Goal: Information Seeking & Learning: Learn about a topic

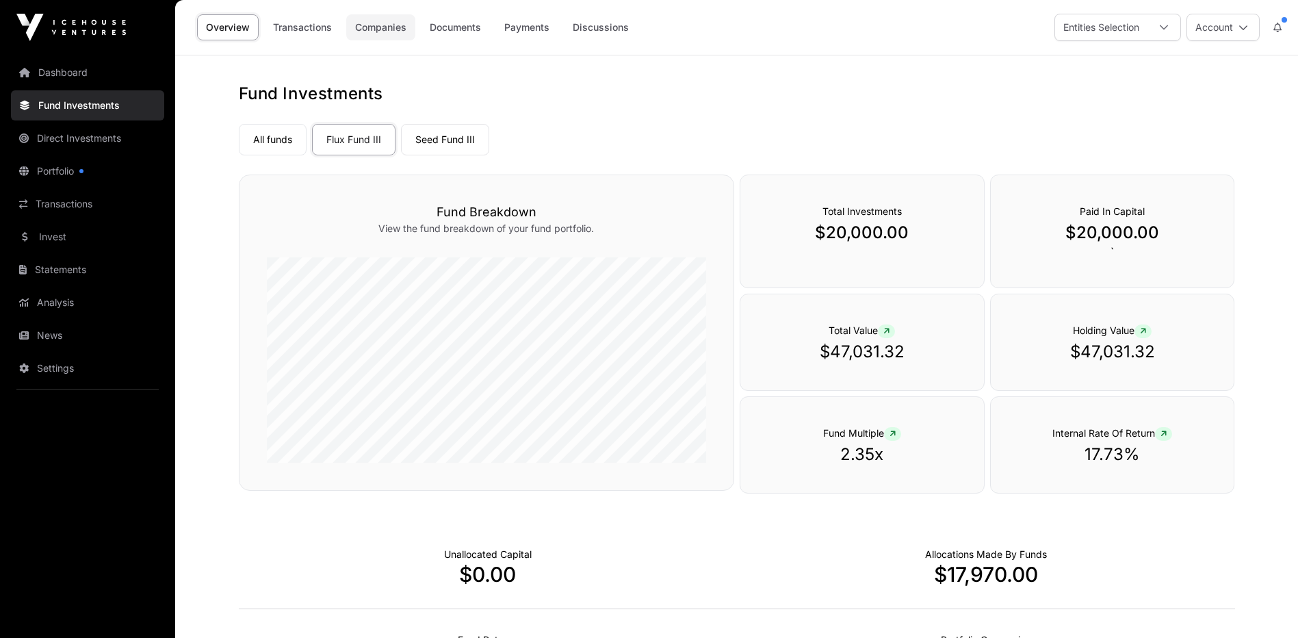
click at [377, 29] on link "Companies" at bounding box center [380, 27] width 69 height 26
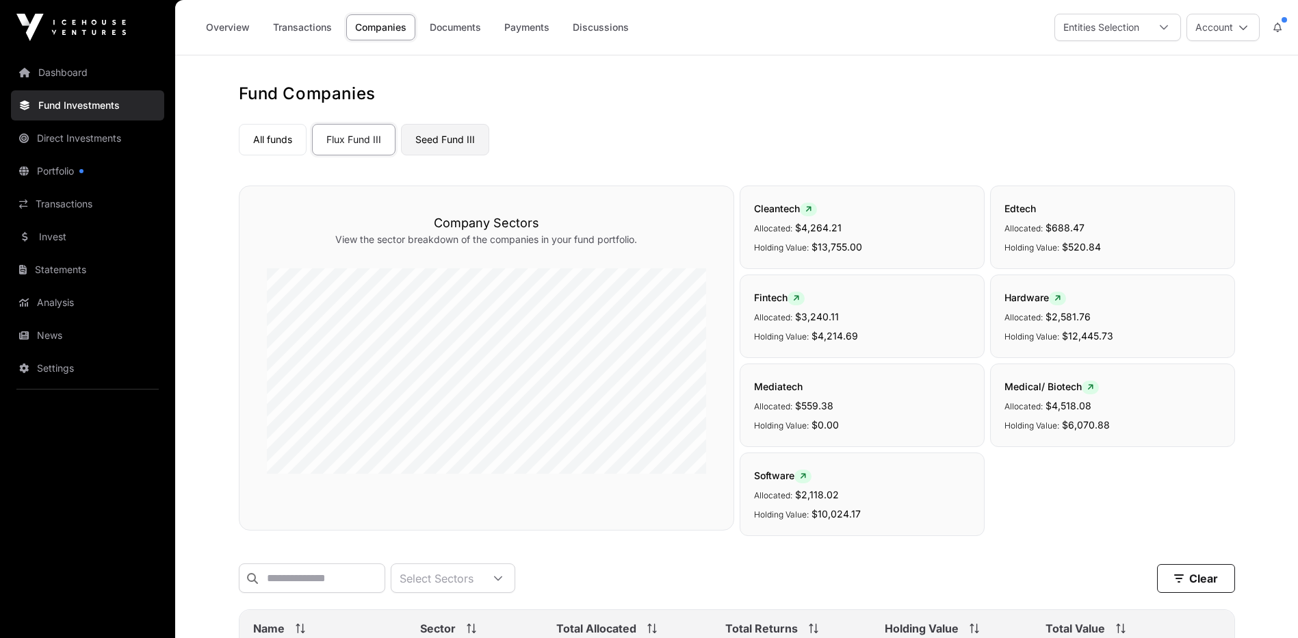
click at [454, 137] on link "Seed Fund III" at bounding box center [445, 139] width 88 height 31
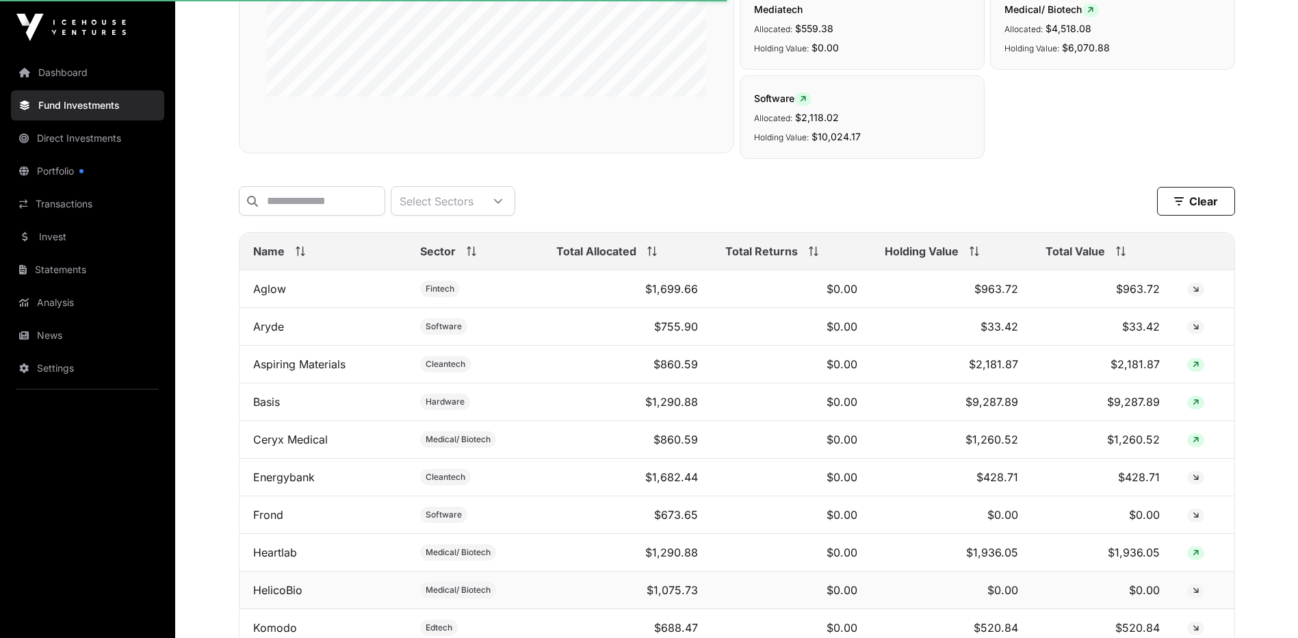
scroll to position [365, 0]
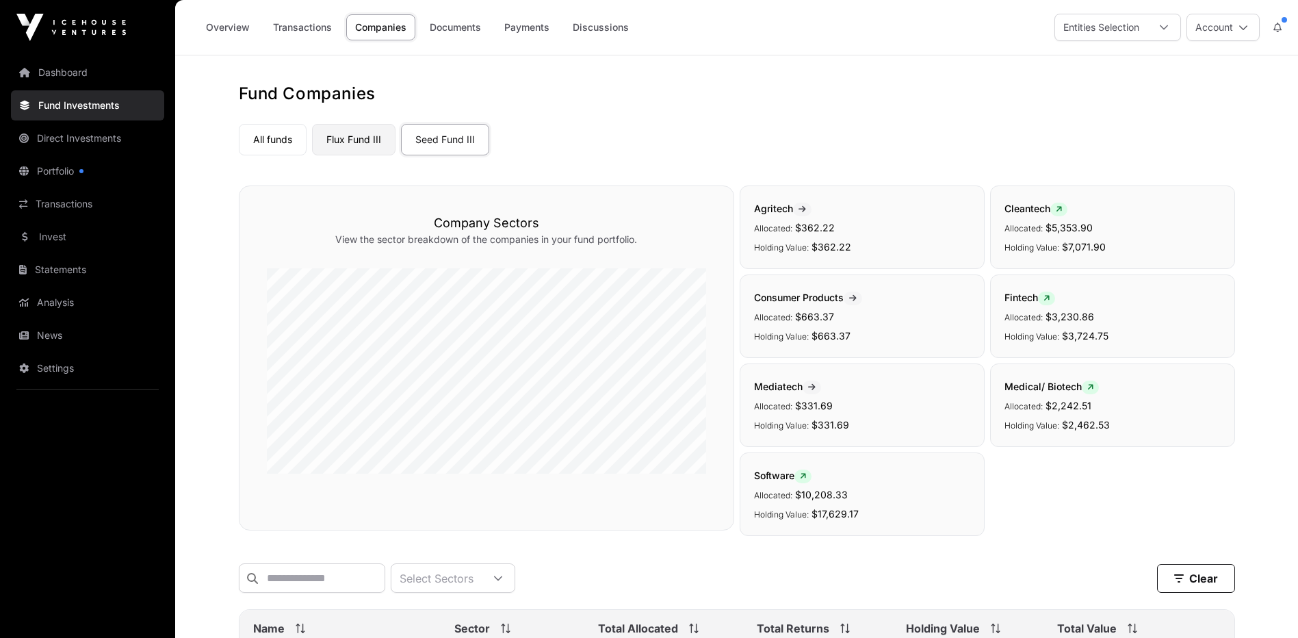
click at [362, 135] on link "Flux Fund III" at bounding box center [353, 139] width 83 height 31
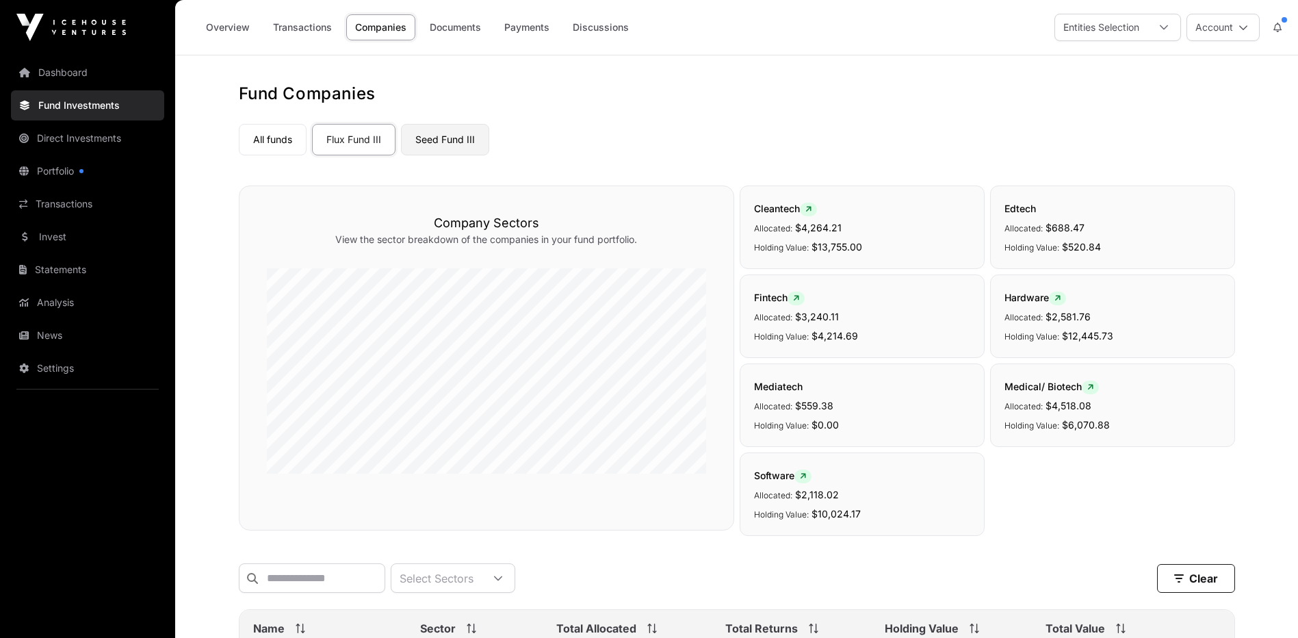
click at [443, 138] on link "Seed Fund III" at bounding box center [445, 139] width 88 height 31
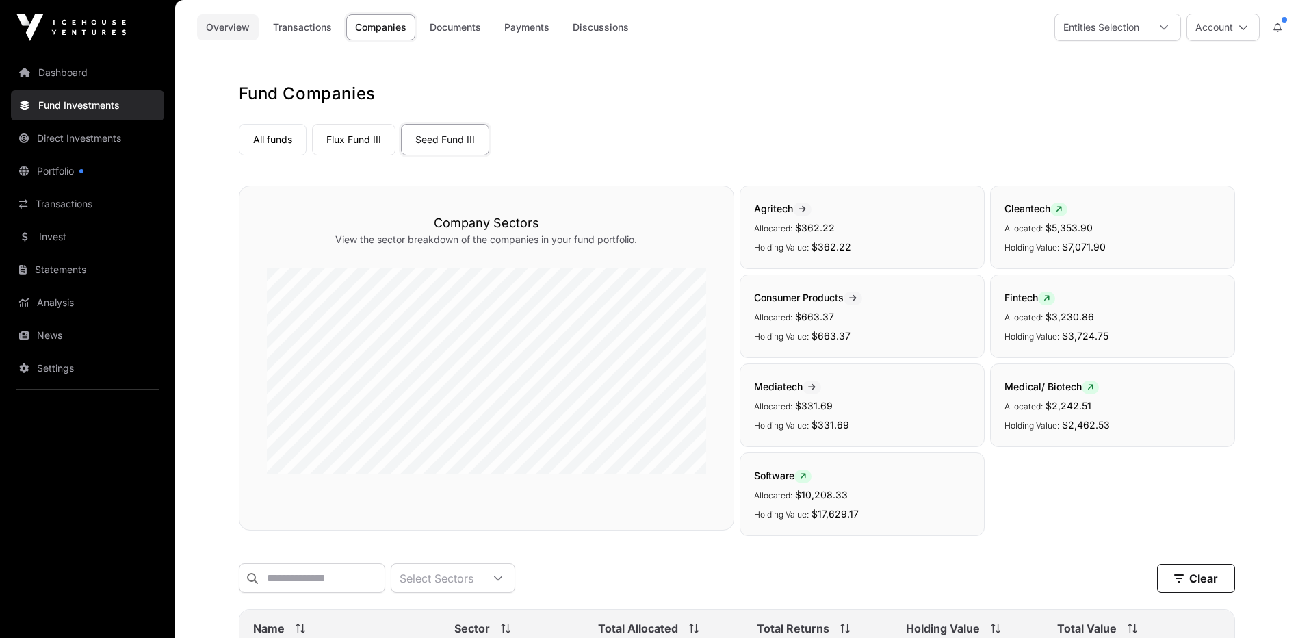
click at [232, 27] on link "Overview" at bounding box center [228, 27] width 62 height 26
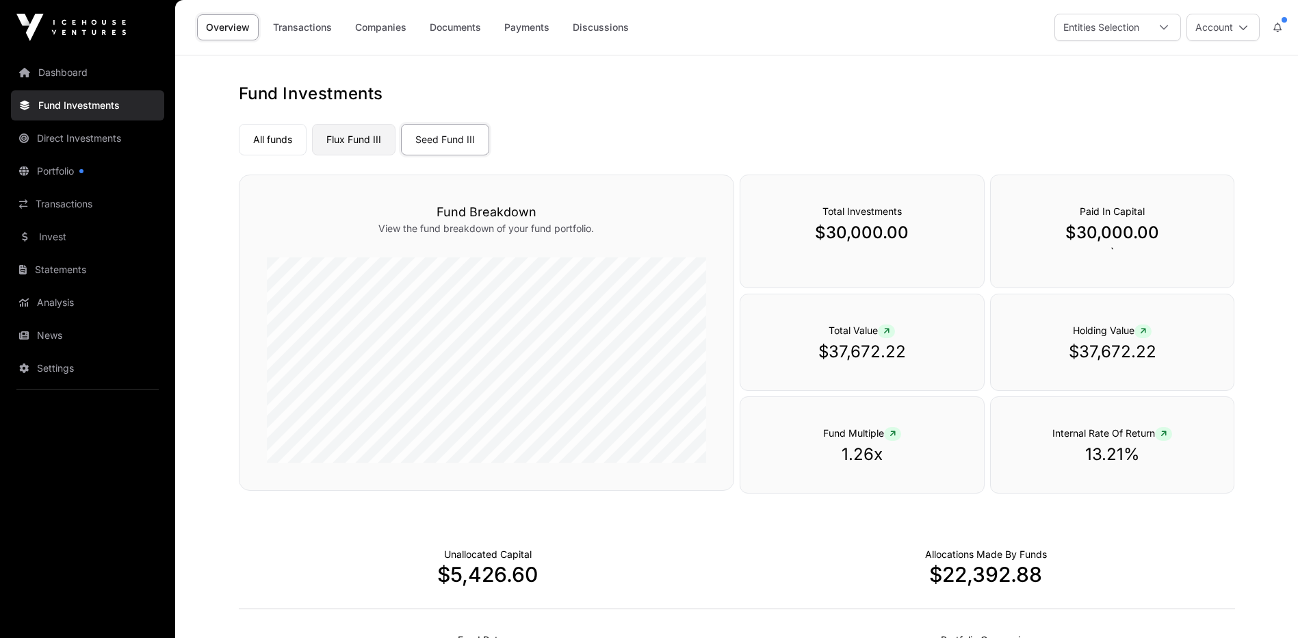
click at [328, 140] on link "Flux Fund III" at bounding box center [353, 139] width 83 height 31
click at [434, 142] on link "Seed Fund III" at bounding box center [445, 139] width 88 height 31
click at [358, 141] on link "Flux Fund III" at bounding box center [353, 139] width 83 height 31
click at [58, 77] on link "Dashboard" at bounding box center [87, 72] width 153 height 30
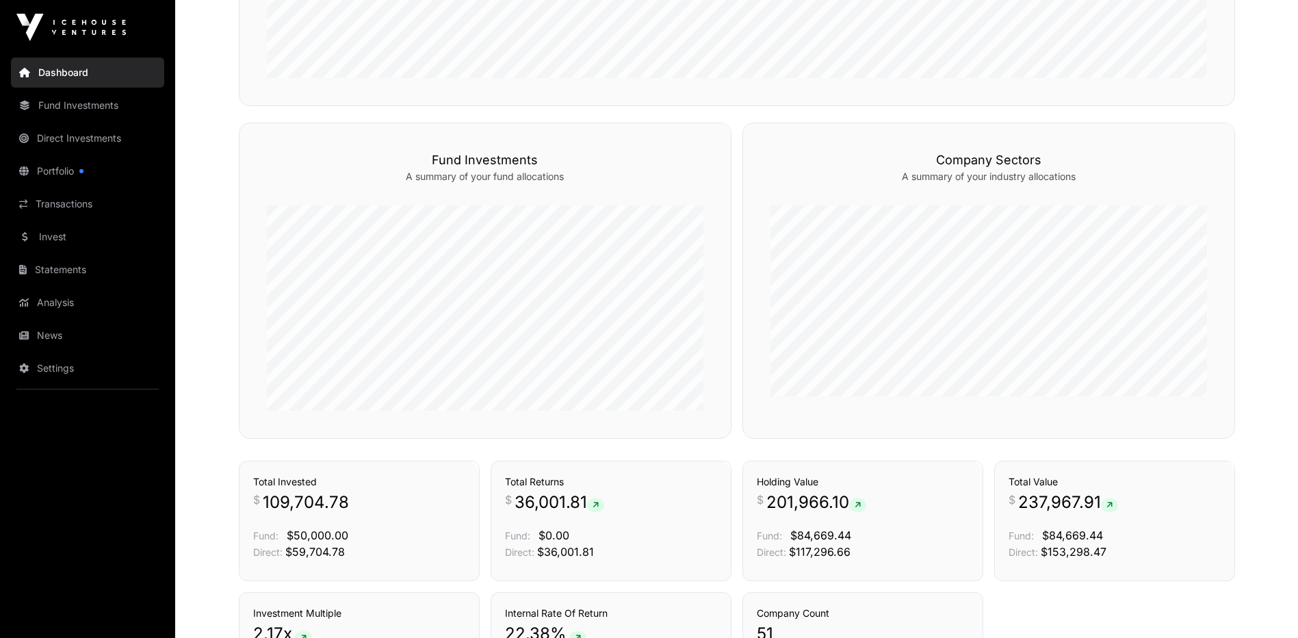
scroll to position [659, 0]
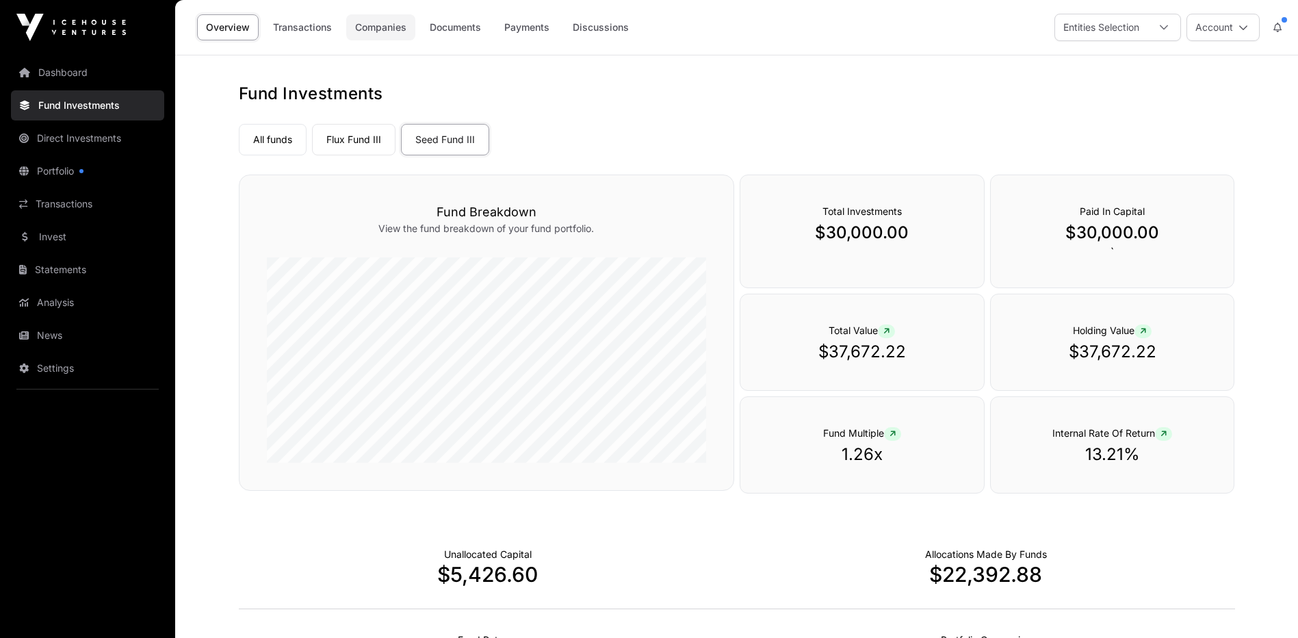
click at [378, 29] on link "Companies" at bounding box center [380, 27] width 69 height 26
